Goal: Find specific page/section: Find specific page/section

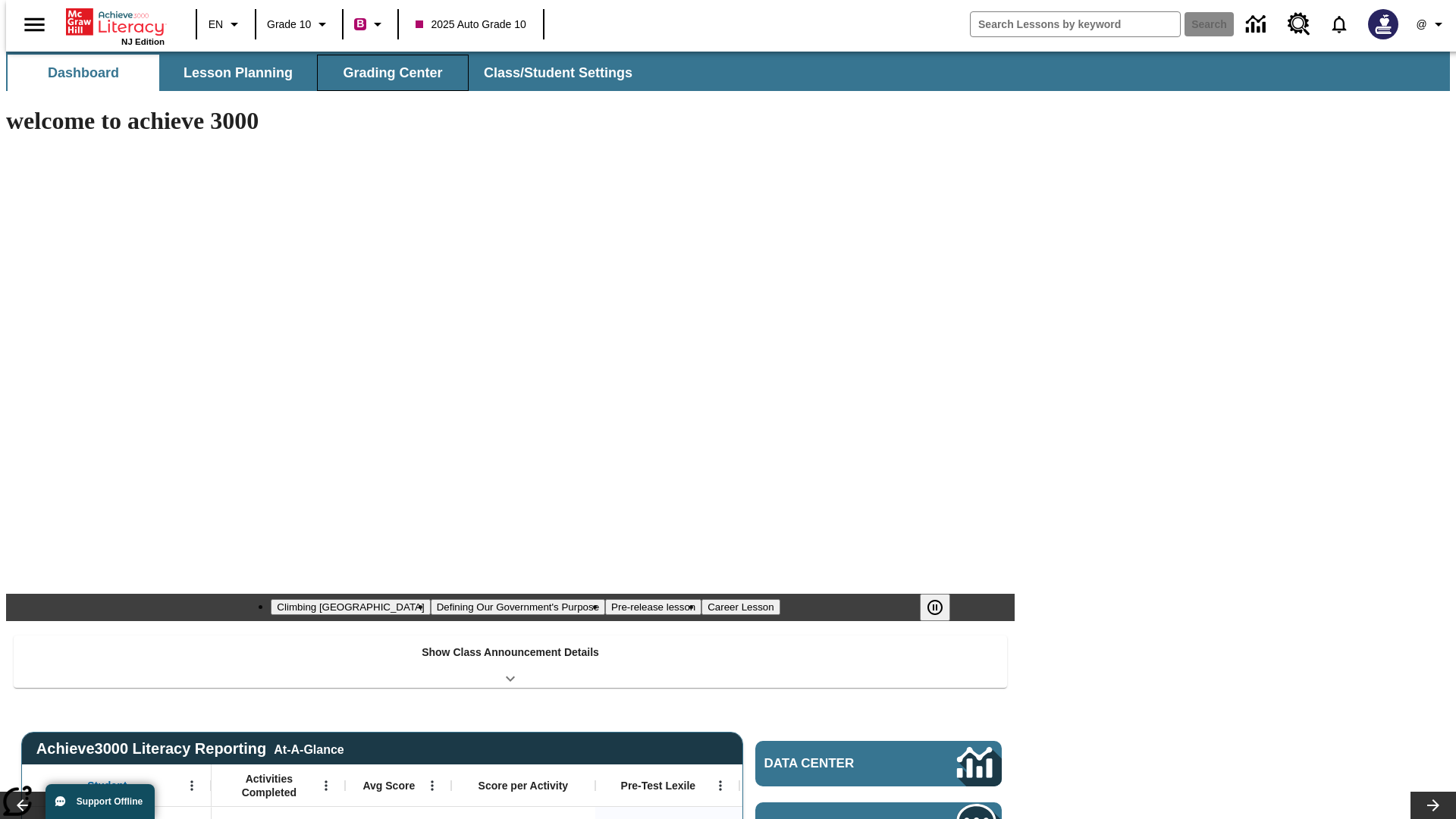
click at [387, 73] on button "Grading Center" at bounding box center [393, 72] width 152 height 36
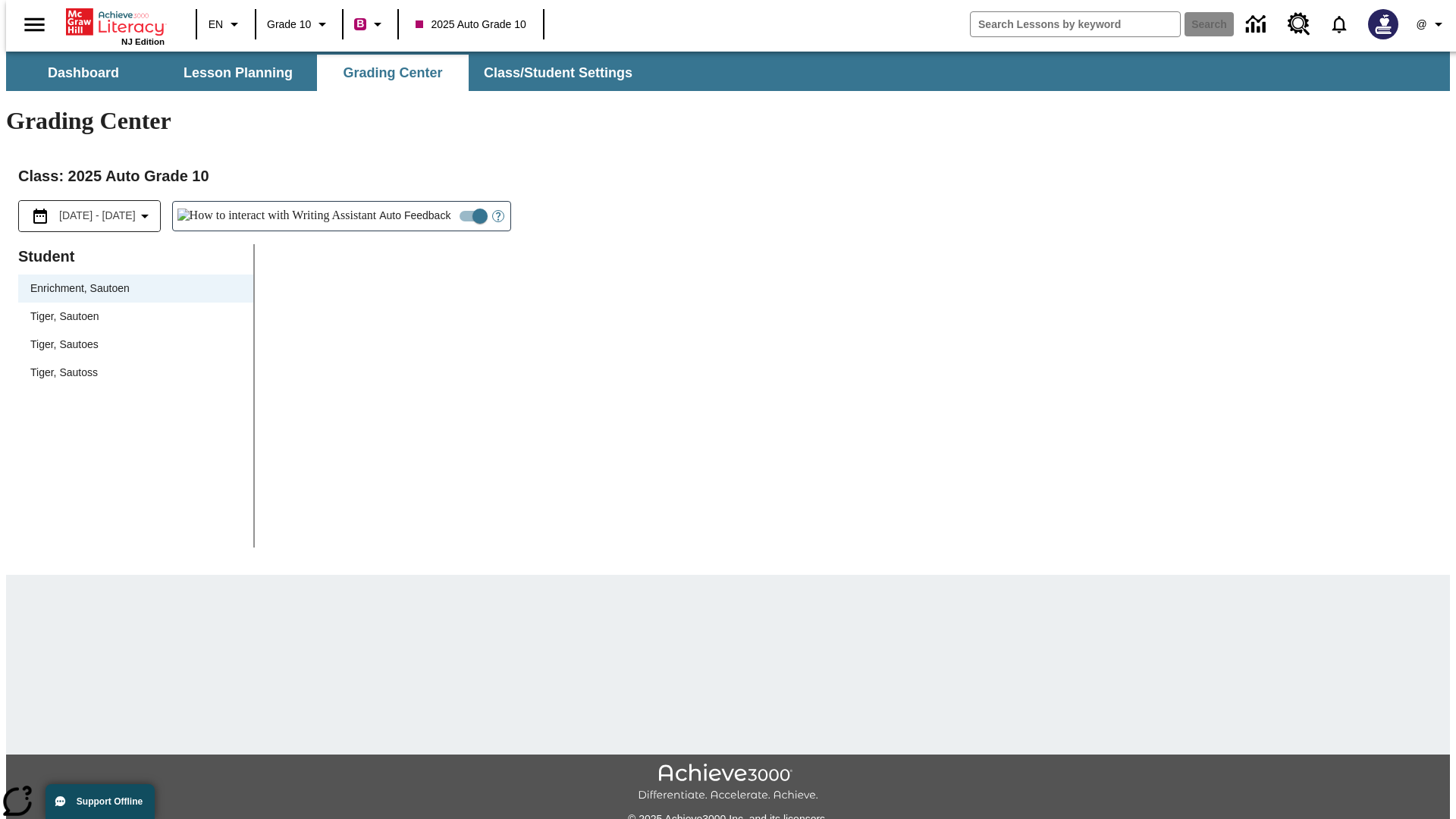
click at [130, 308] on span "Tiger, Sautoen" at bounding box center [135, 316] width 211 height 16
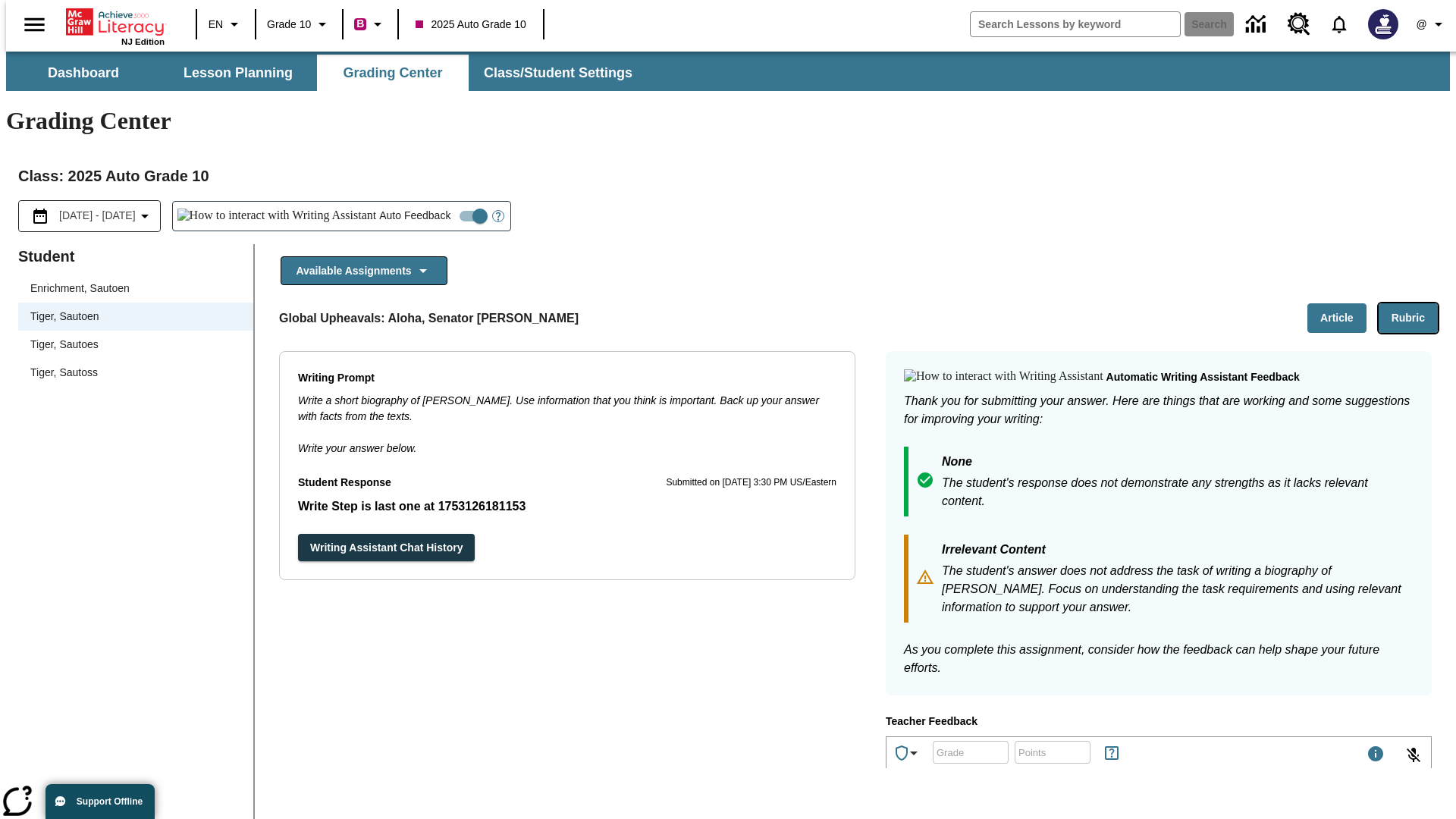
click at [1414, 303] on button "Rubric" at bounding box center [1408, 318] width 59 height 29
click at [1343, 303] on button "Article" at bounding box center [1336, 318] width 59 height 29
click at [226, 24] on icon "Language: EN, Select a language" at bounding box center [234, 24] width 18 height 18
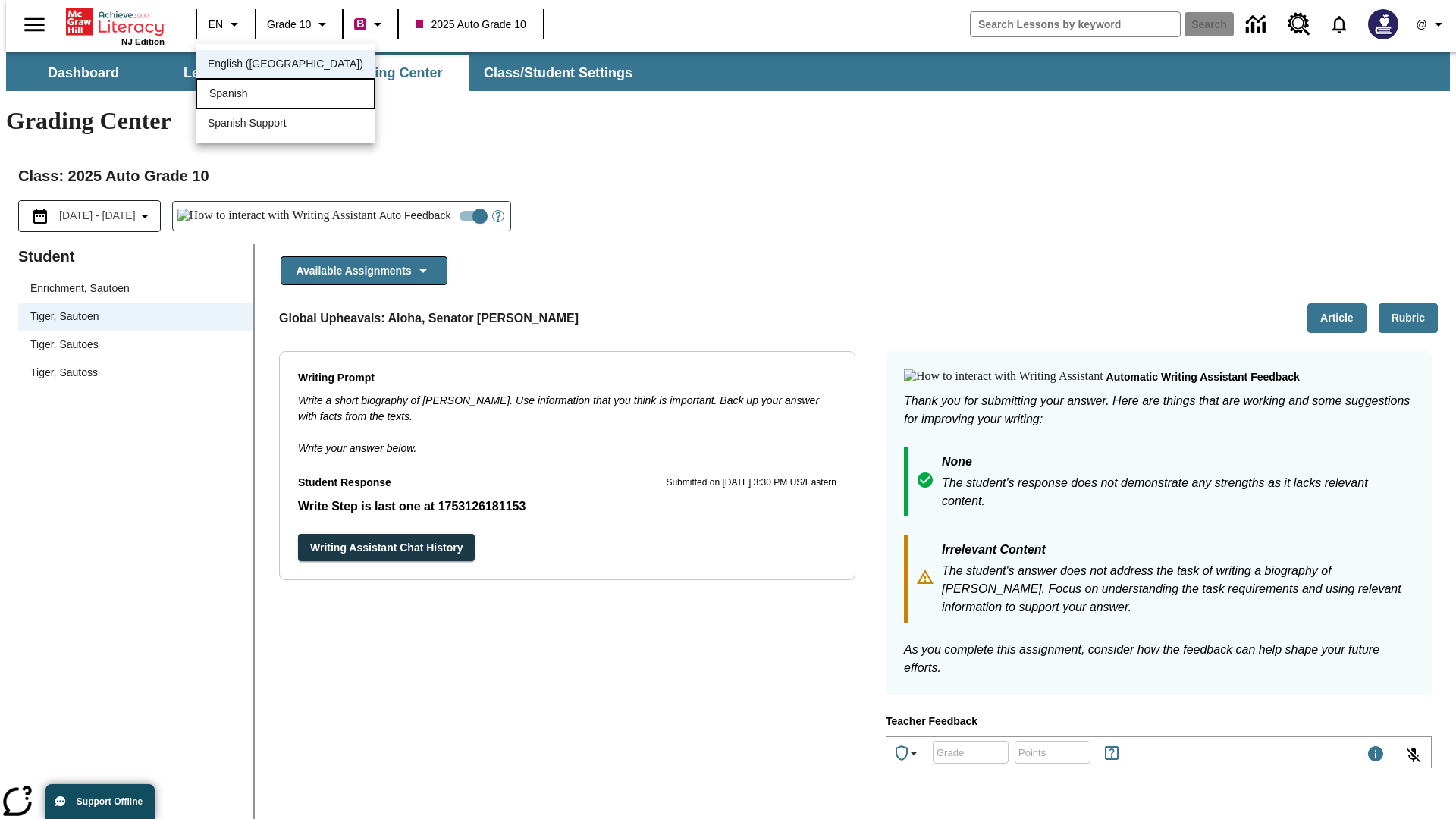
click at [252, 95] on div "Spanish" at bounding box center [285, 94] width 180 height 31
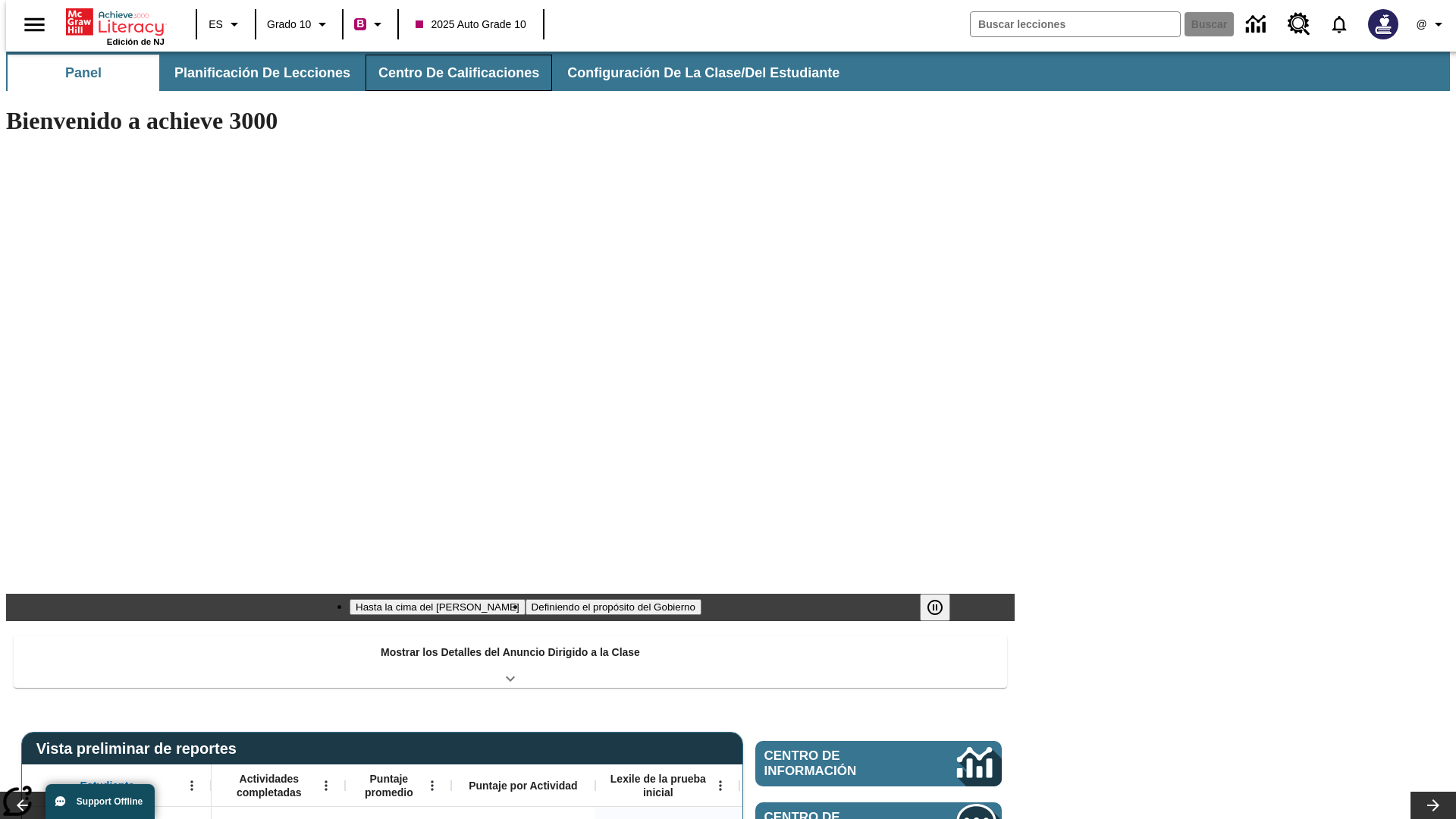
click at [446, 73] on button "Centro de calificaciones" at bounding box center [458, 72] width 187 height 36
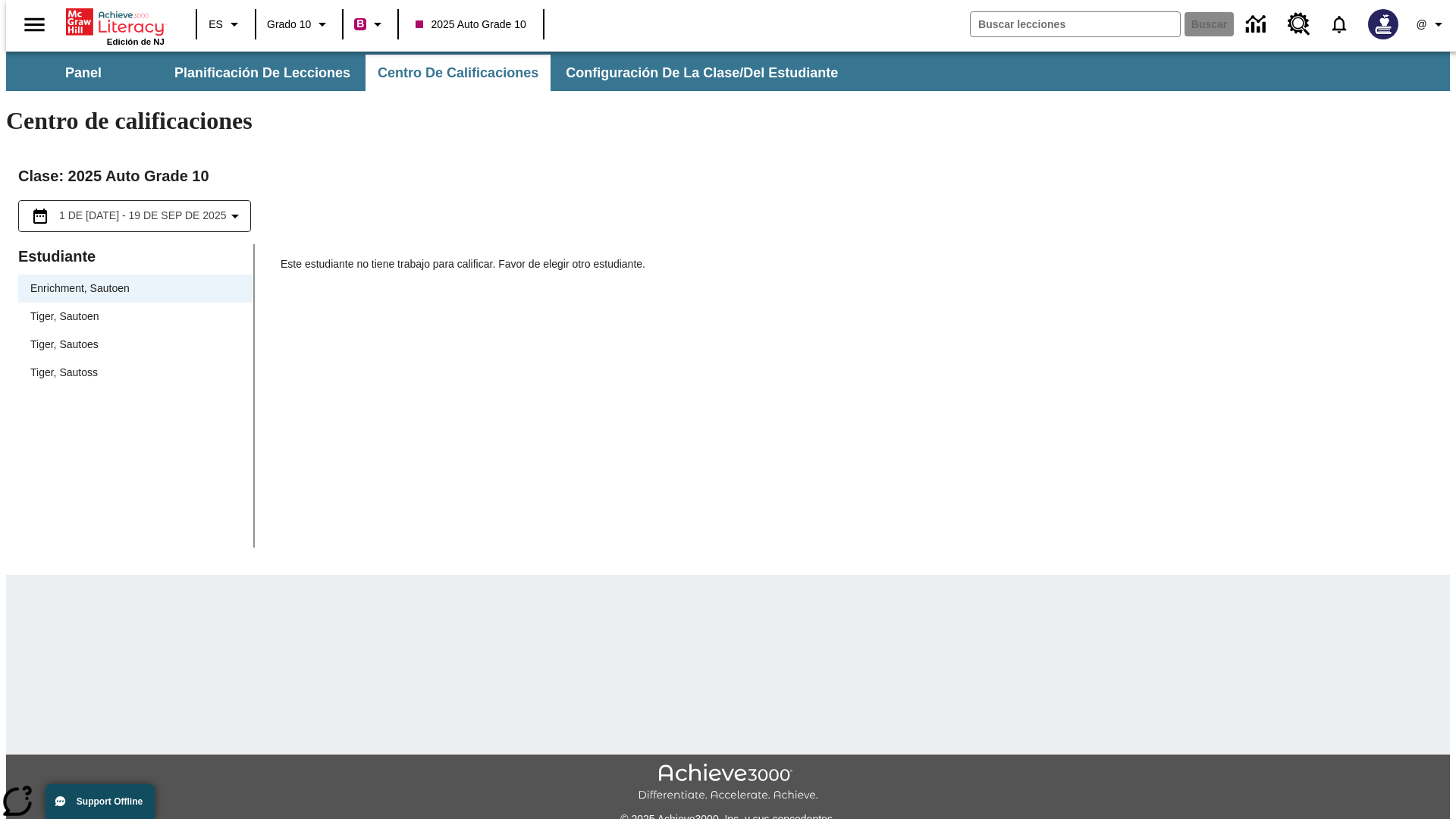
click at [130, 308] on span "Tiger, Sautoen" at bounding box center [135, 316] width 211 height 16
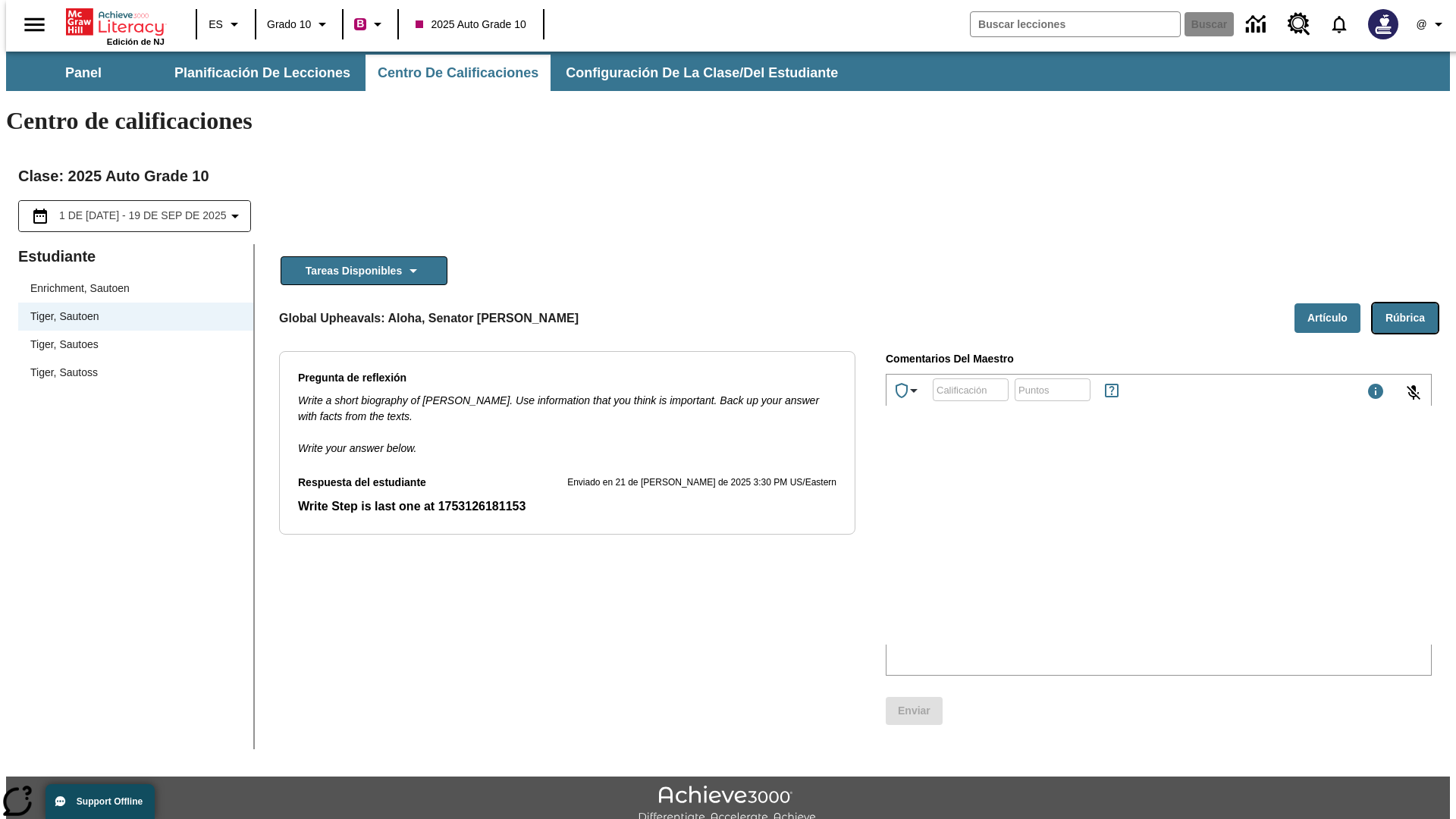
click at [1411, 303] on button "Rúbrica" at bounding box center [1405, 318] width 65 height 29
click at [1333, 303] on button "Artículo" at bounding box center [1327, 318] width 66 height 29
